Goal: Transaction & Acquisition: Purchase product/service

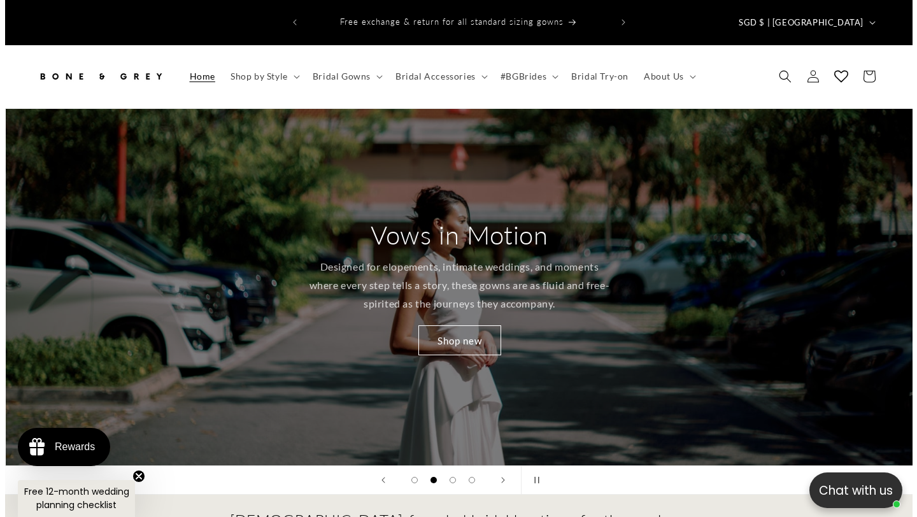
scroll to position [0, 908]
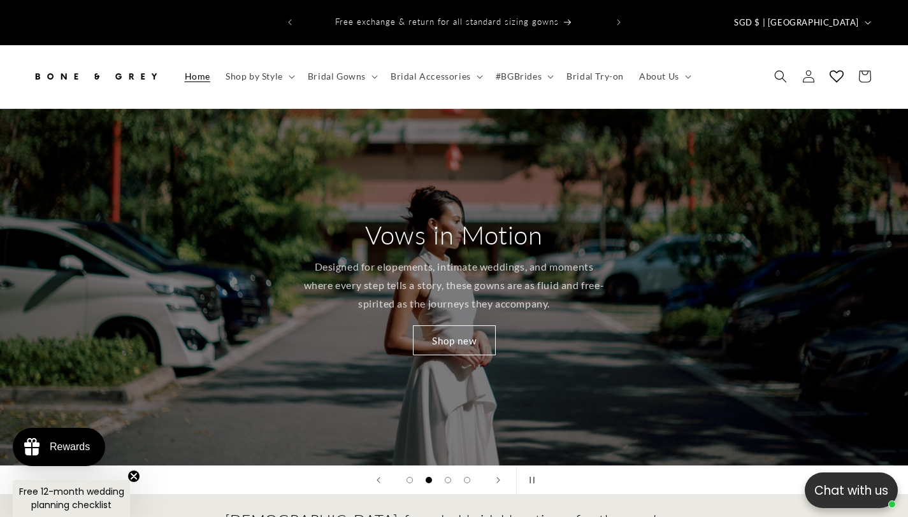
click at [85, 494] on span "Free 12-month wedding planning checklist" at bounding box center [71, 499] width 105 height 26
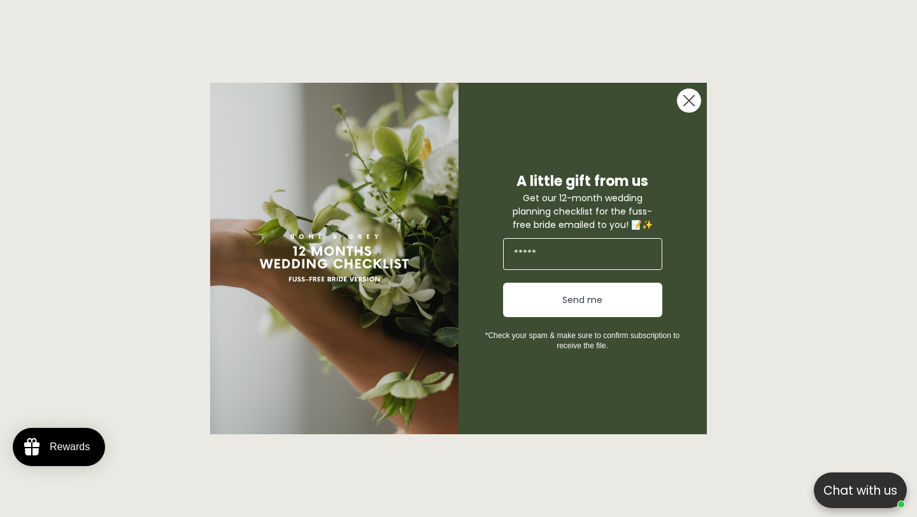
scroll to position [0, 619]
click at [691, 99] on icon "Close dialog" at bounding box center [689, 101] width 10 height 10
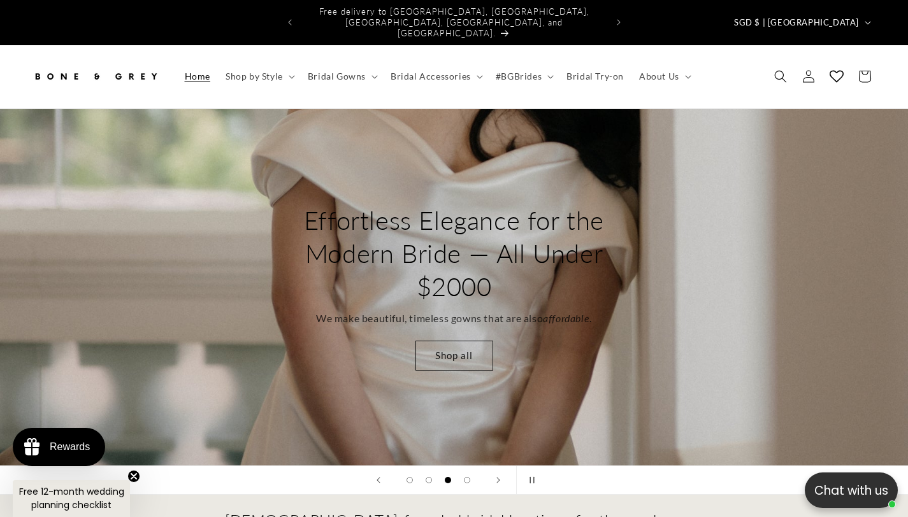
scroll to position [0, 612]
click at [374, 63] on summary "Bridal Gowns" at bounding box center [341, 76] width 83 height 27
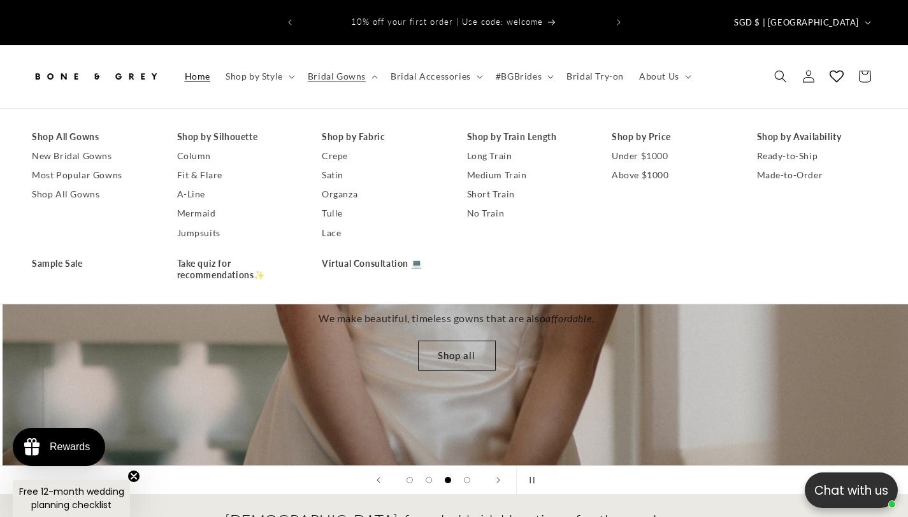
scroll to position [0, 1816]
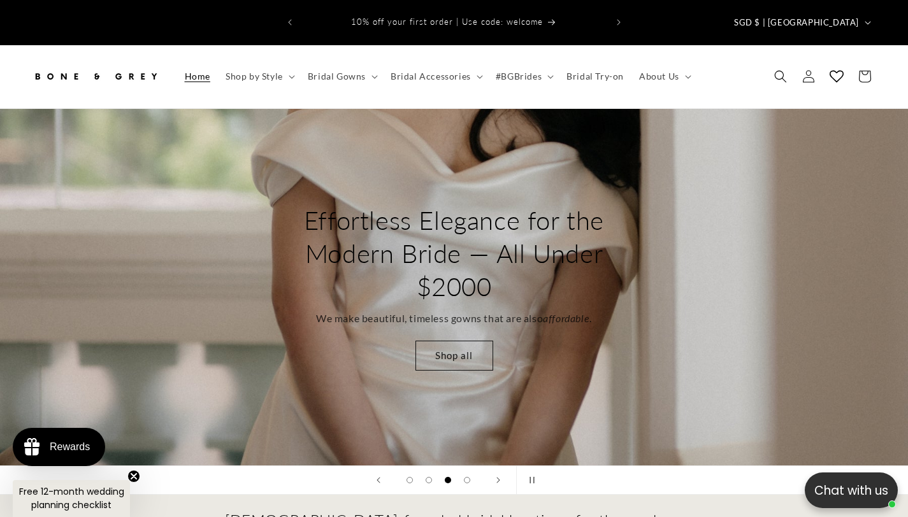
click at [134, 475] on icon "Close teaser" at bounding box center [133, 476] width 13 height 13
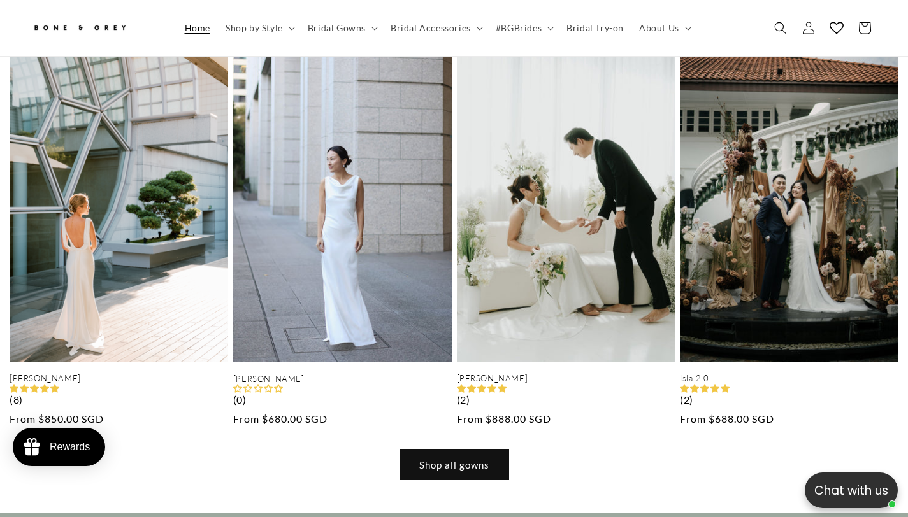
scroll to position [0, 2499]
click at [494, 450] on link "Shop all gowns" at bounding box center [454, 465] width 108 height 30
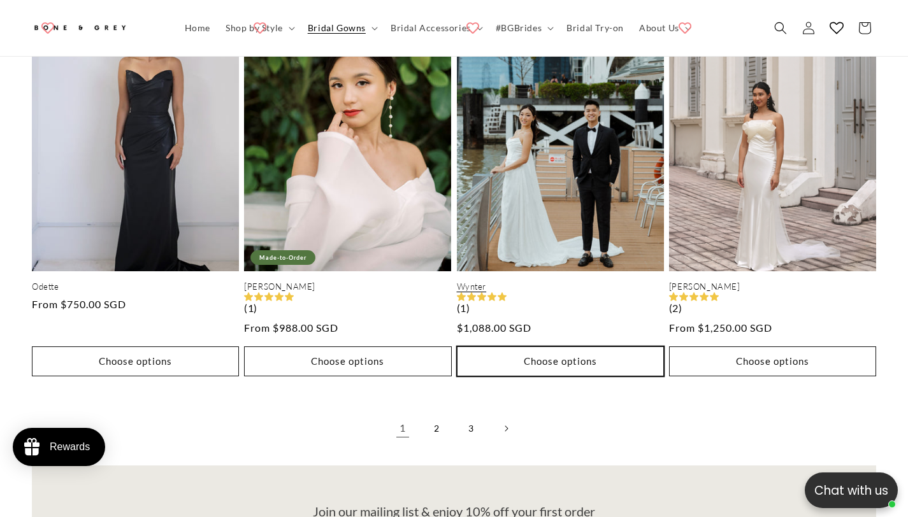
scroll to position [3123, 0]
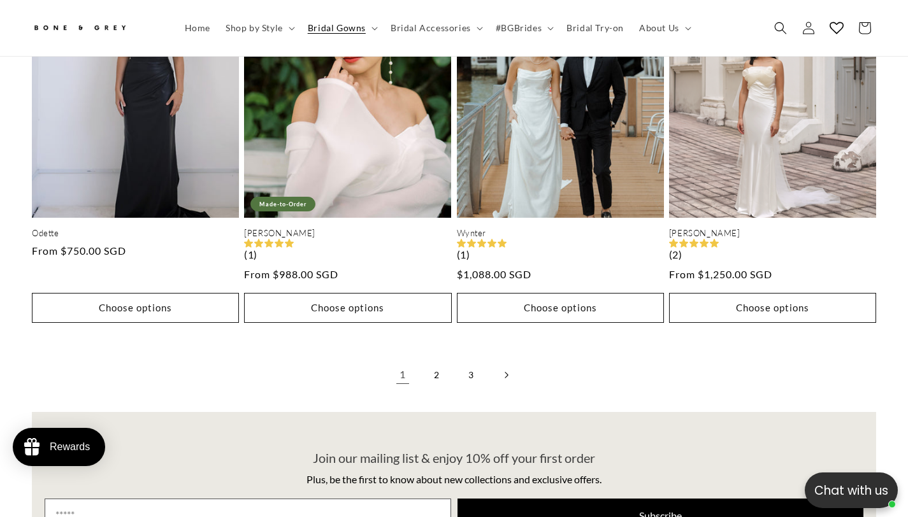
click at [511, 361] on link "Next page" at bounding box center [506, 375] width 28 height 28
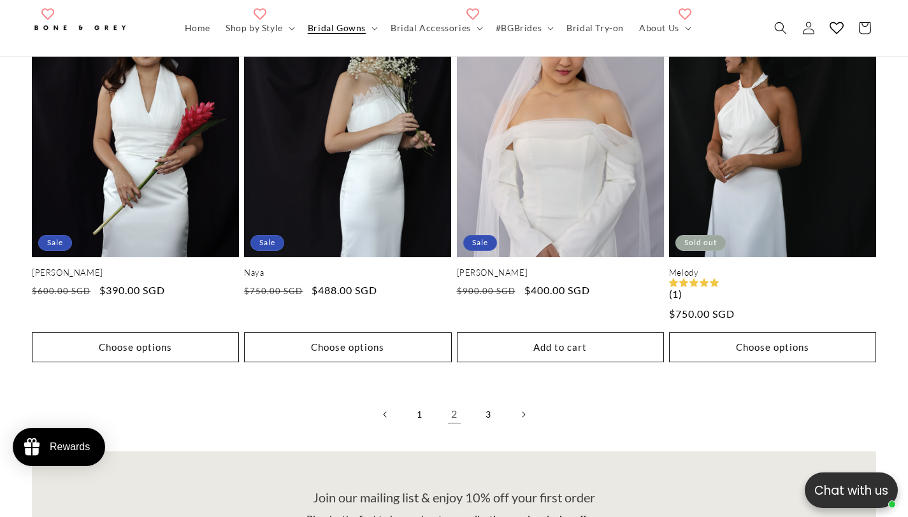
scroll to position [3183, 0]
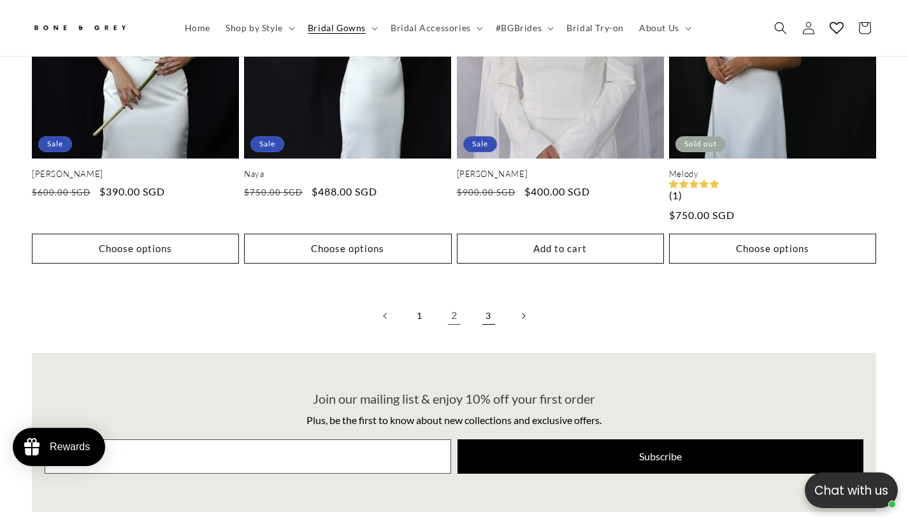
click at [477, 302] on link "3" at bounding box center [489, 316] width 28 height 28
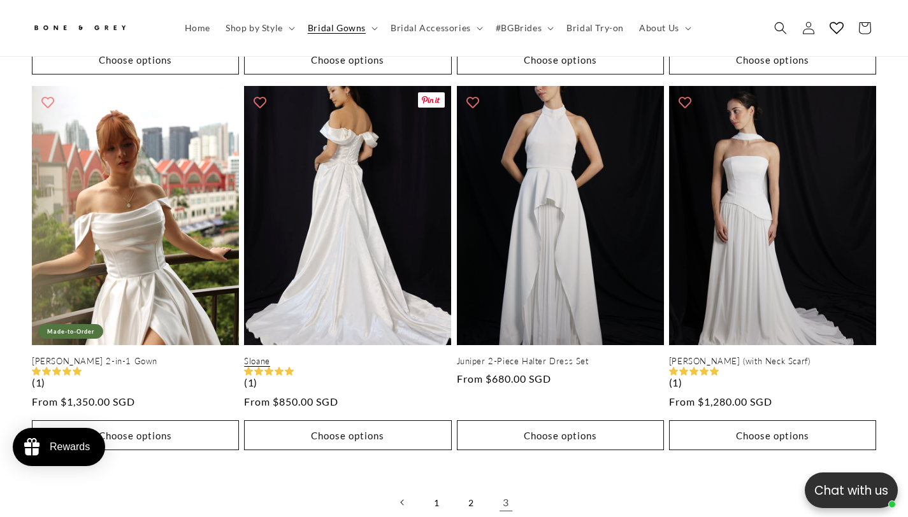
scroll to position [0, 612]
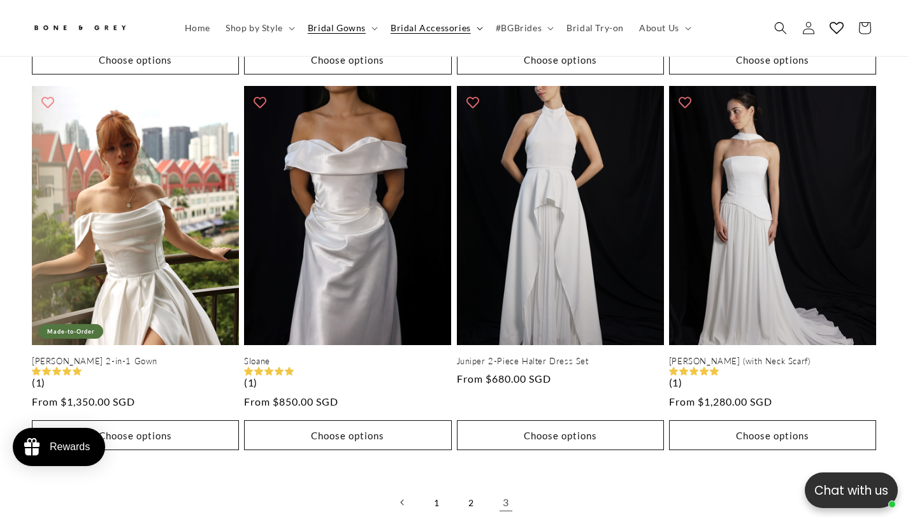
click at [472, 27] on summary "Bridal Accessories" at bounding box center [435, 28] width 105 height 27
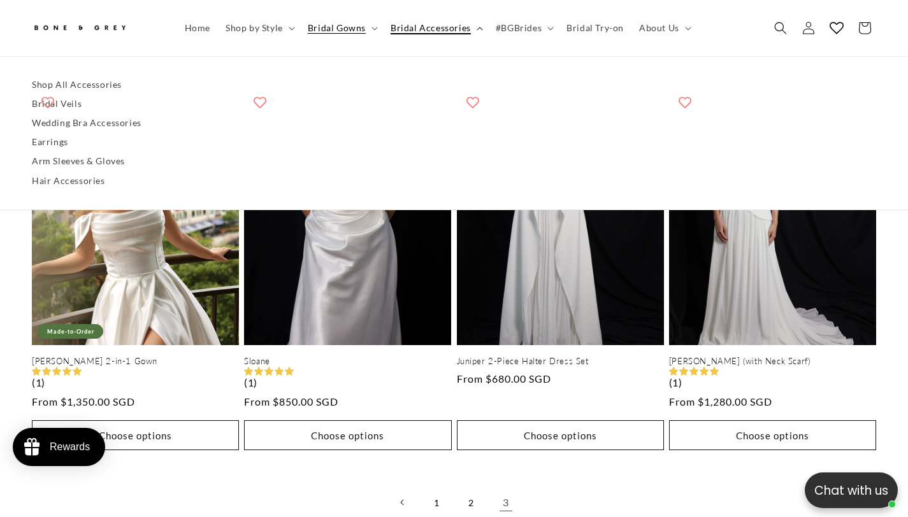
scroll to position [0, 0]
click at [72, 106] on link "Bridal Veils" at bounding box center [454, 103] width 844 height 19
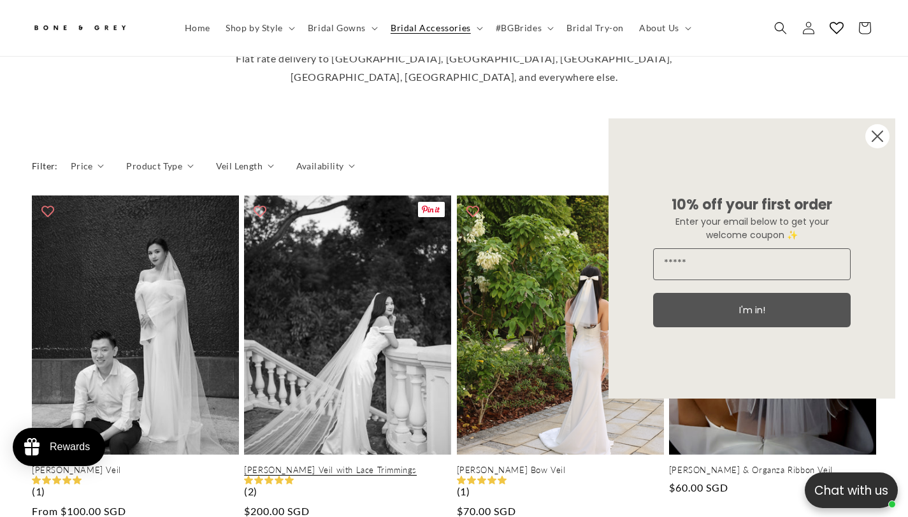
scroll to position [421, 0]
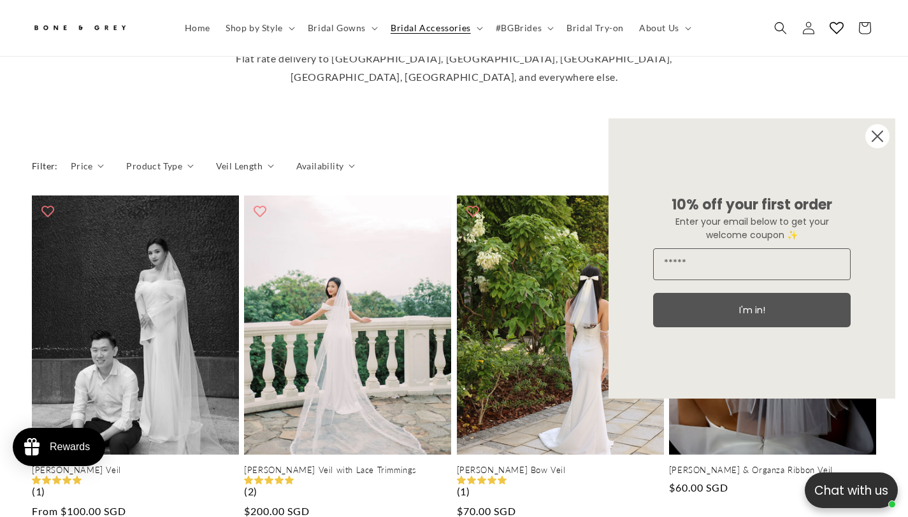
click at [882, 134] on circle "Close dialog" at bounding box center [877, 136] width 24 height 24
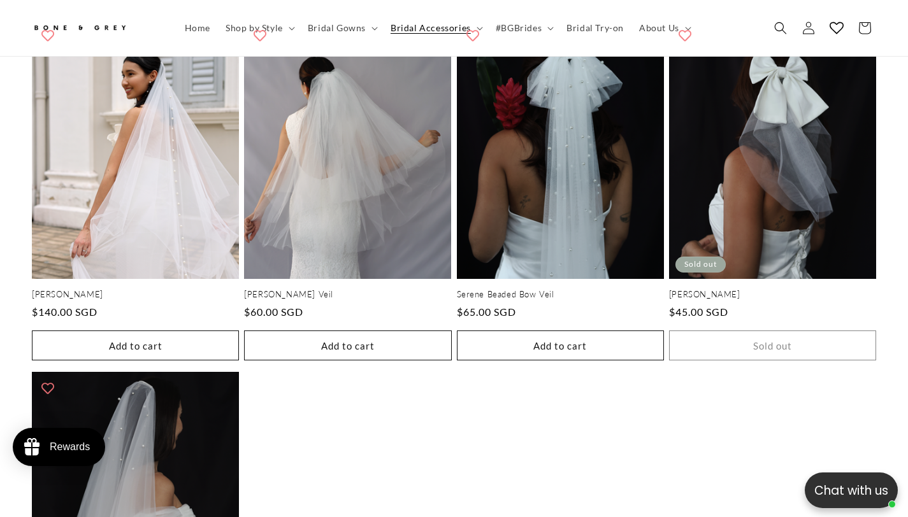
scroll to position [2111, 0]
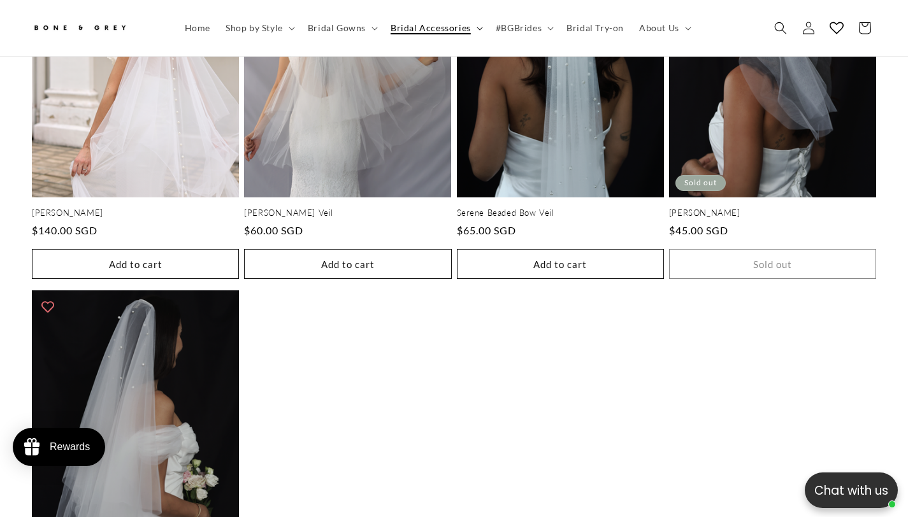
click at [477, 29] on icon at bounding box center [480, 29] width 6 height 4
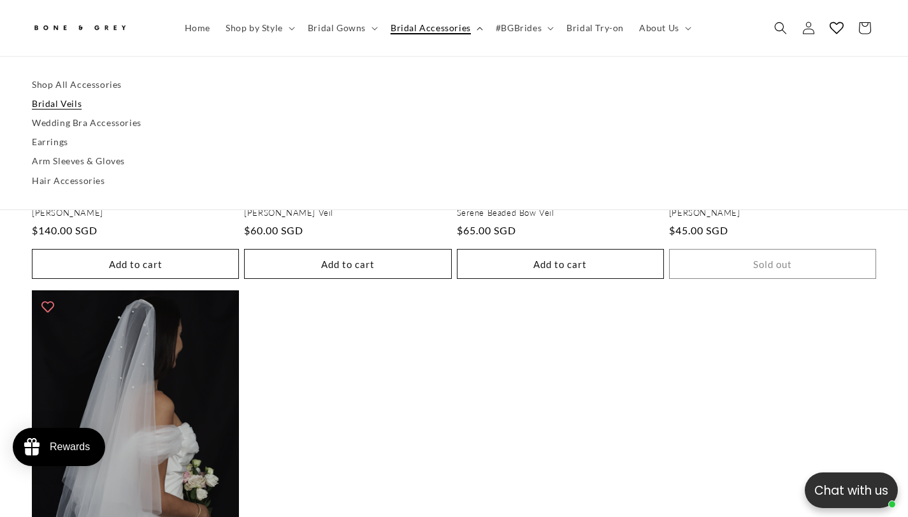
scroll to position [0, 306]
click at [83, 126] on link "Wedding Bra Accessories" at bounding box center [454, 122] width 844 height 19
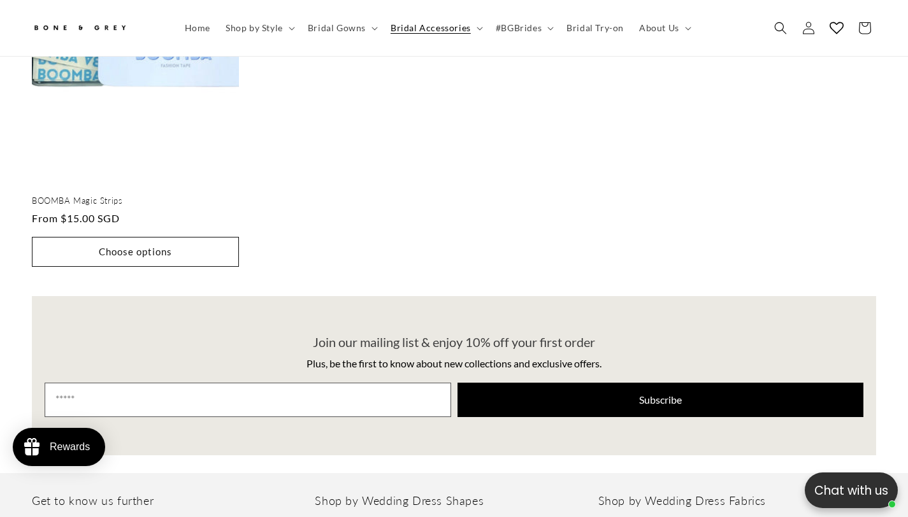
scroll to position [1120, 0]
